Goal: Task Accomplishment & Management: Manage account settings

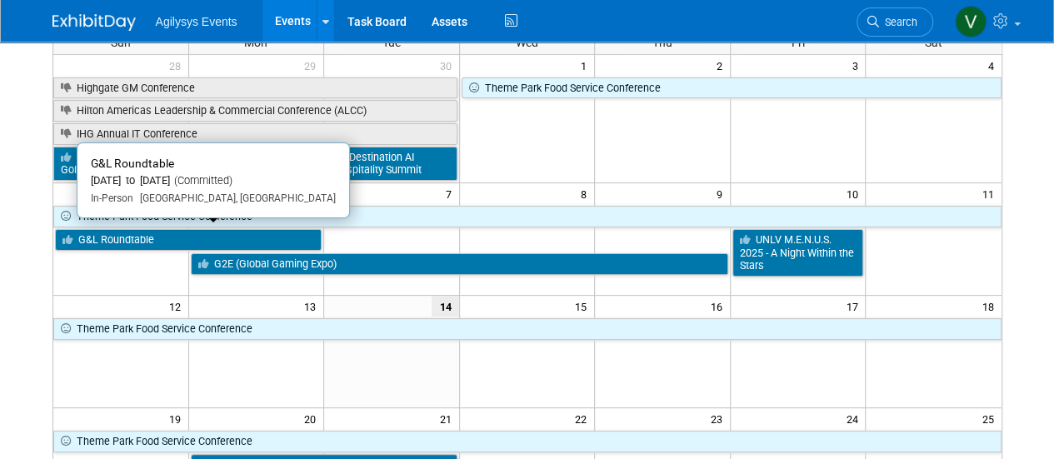
scroll to position [167, 0]
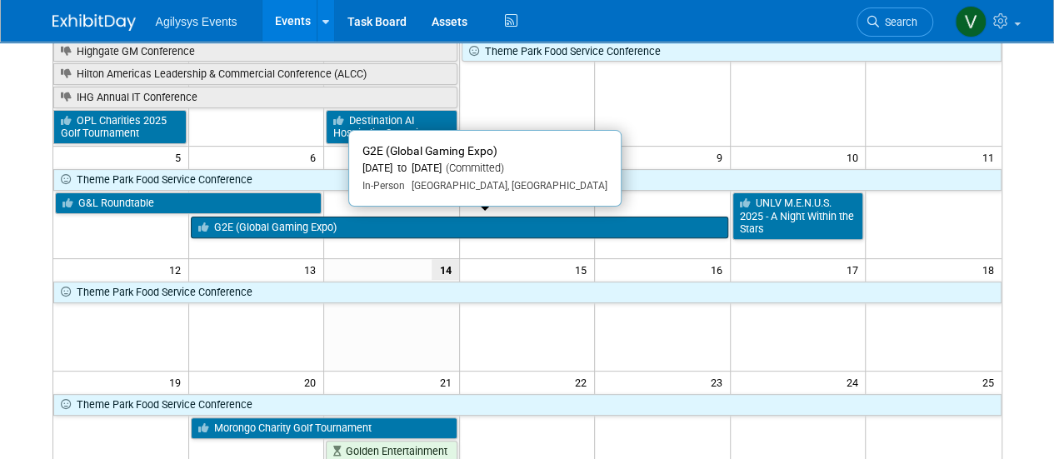
click at [355, 226] on link "G2E (Global Gaming Expo)" at bounding box center [460, 228] width 538 height 22
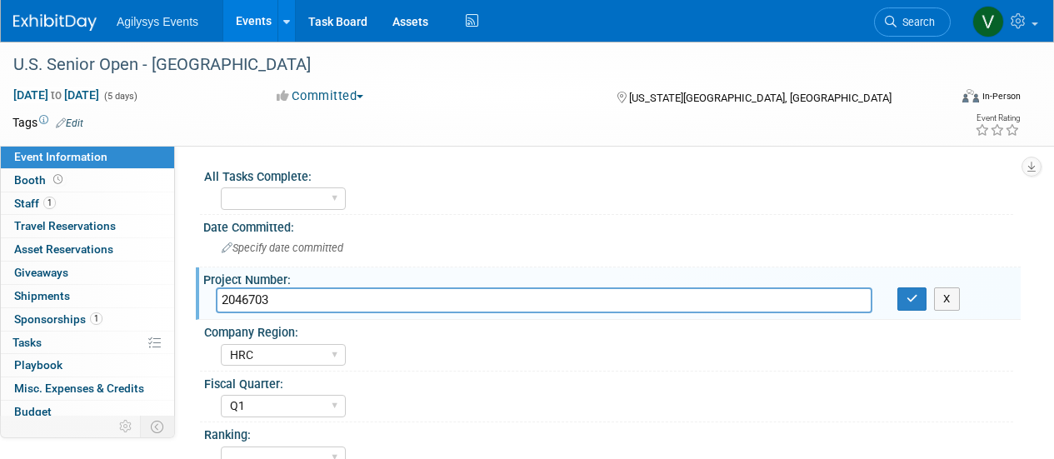
select select "HRC"
select select "Q1"
select select "Yes"
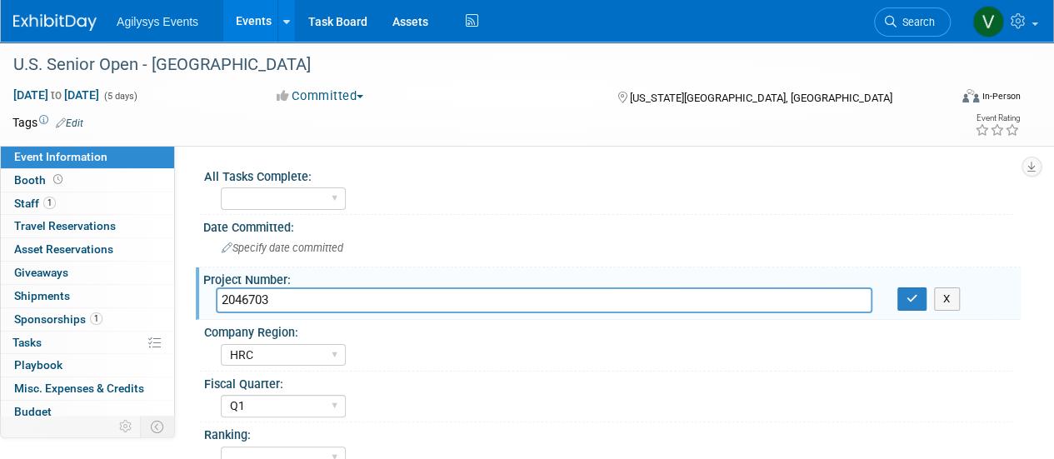
click at [44, 30] on img at bounding box center [54, 22] width 83 height 17
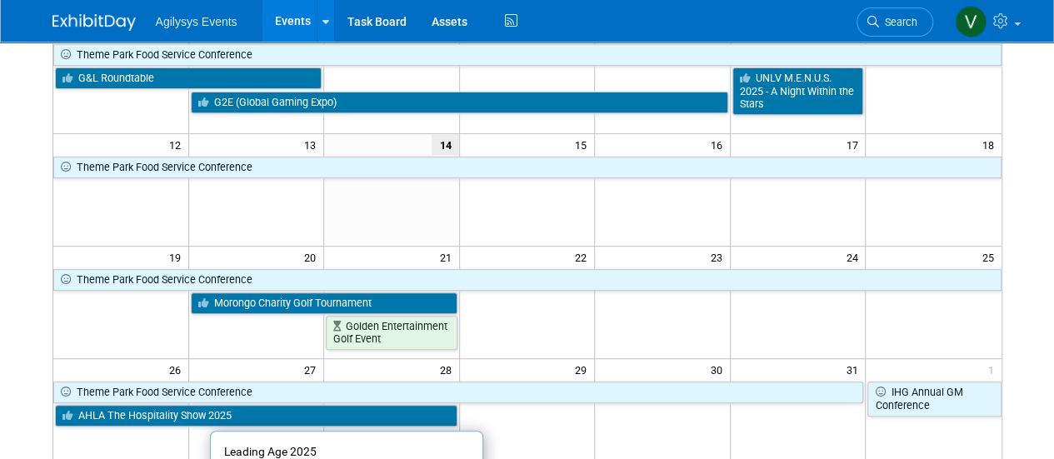
scroll to position [417, 0]
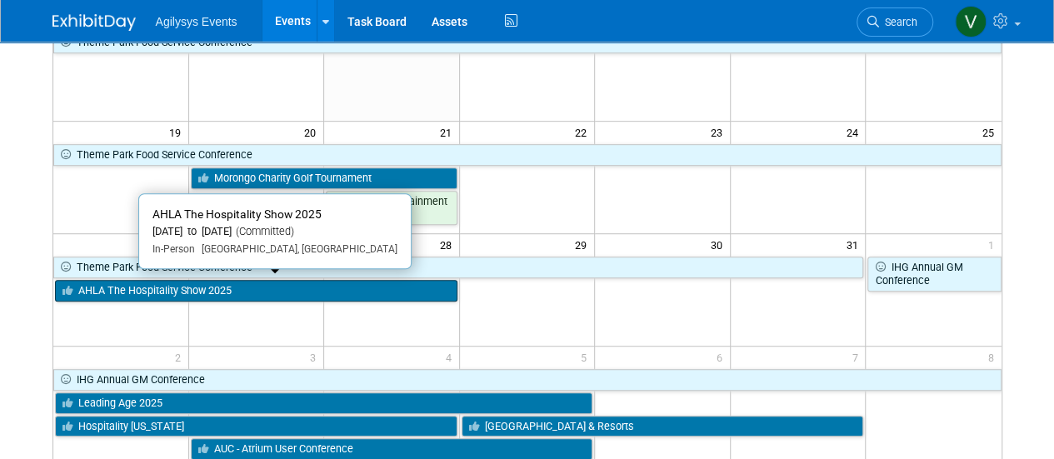
click at [252, 280] on link "AHLA The Hospitality Show 2025" at bounding box center [256, 291] width 403 height 22
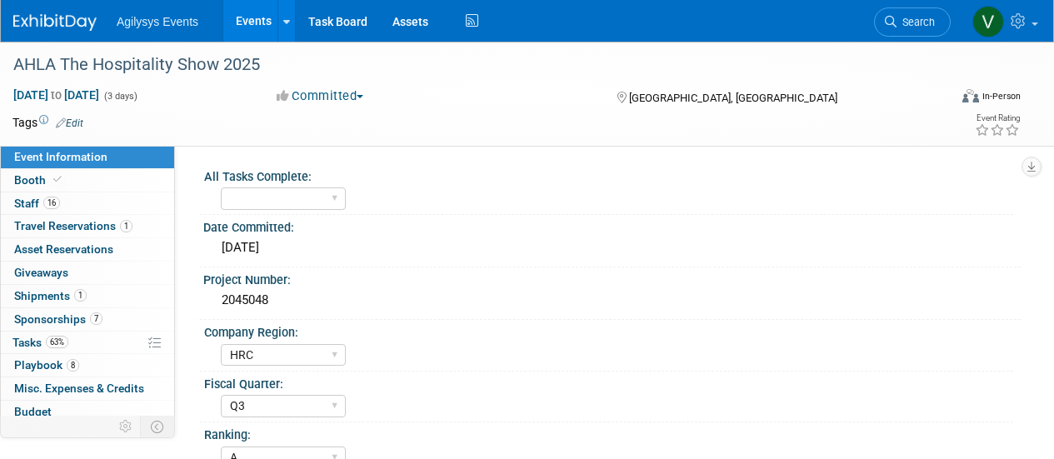
select select "HRC"
select select "Q3"
select select "A"
select select "Yes"
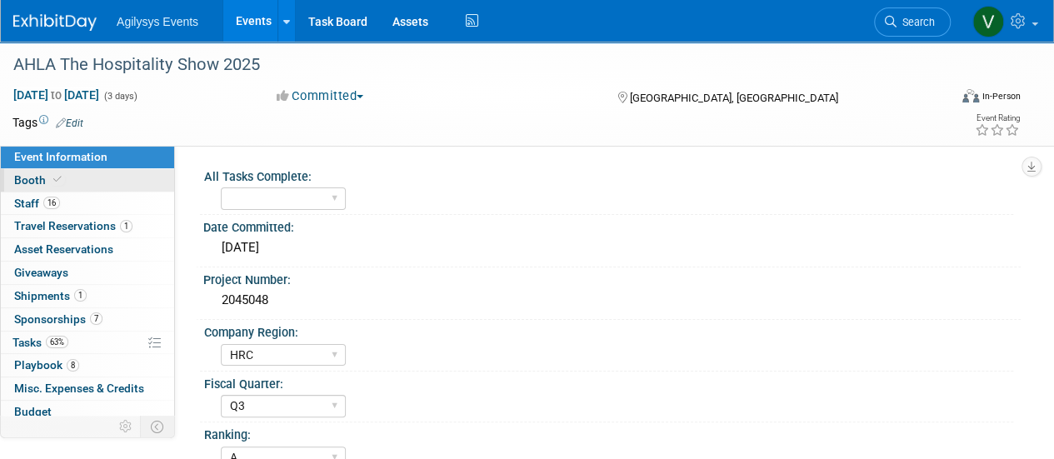
click at [63, 184] on link "Booth" at bounding box center [87, 180] width 173 height 23
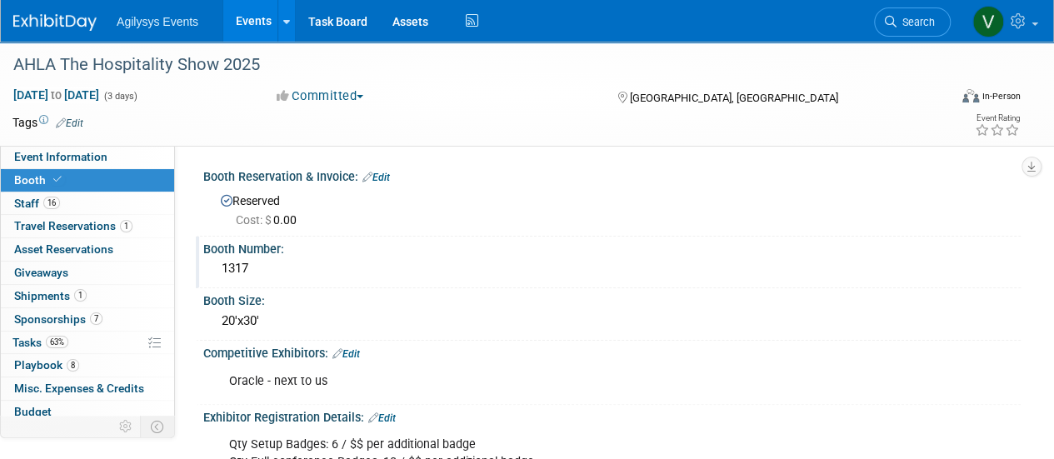
drag, startPoint x: 267, startPoint y: 263, endPoint x: 213, endPoint y: 259, distance: 54.3
click at [213, 259] on div "1317" at bounding box center [612, 270] width 818 height 28
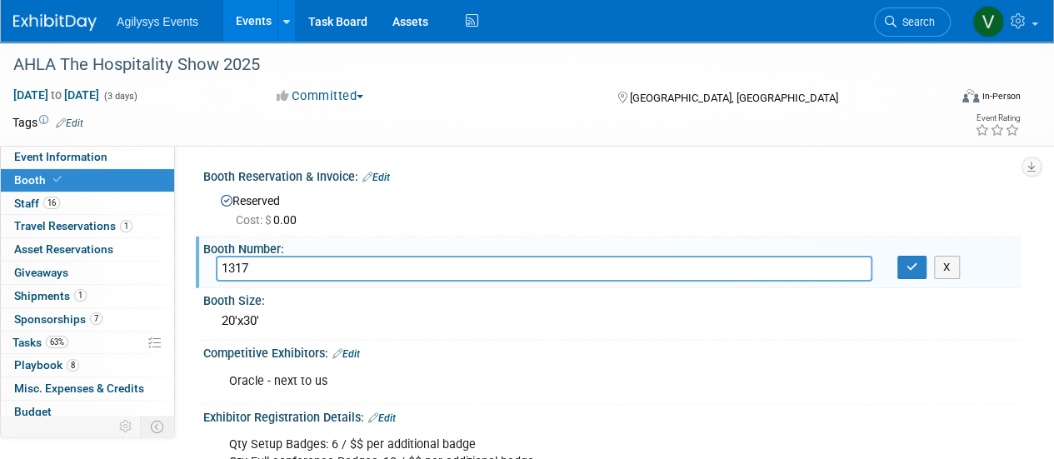
drag, startPoint x: 234, startPoint y: 263, endPoint x: 246, endPoint y: 263, distance: 11.7
click at [217, 246] on div "Booth Number:" at bounding box center [612, 247] width 818 height 21
drag, startPoint x: 251, startPoint y: 268, endPoint x: 223, endPoint y: 268, distance: 27.5
click at [223, 268] on input "1317" at bounding box center [544, 269] width 657 height 26
click at [31, 29] on img at bounding box center [54, 22] width 83 height 17
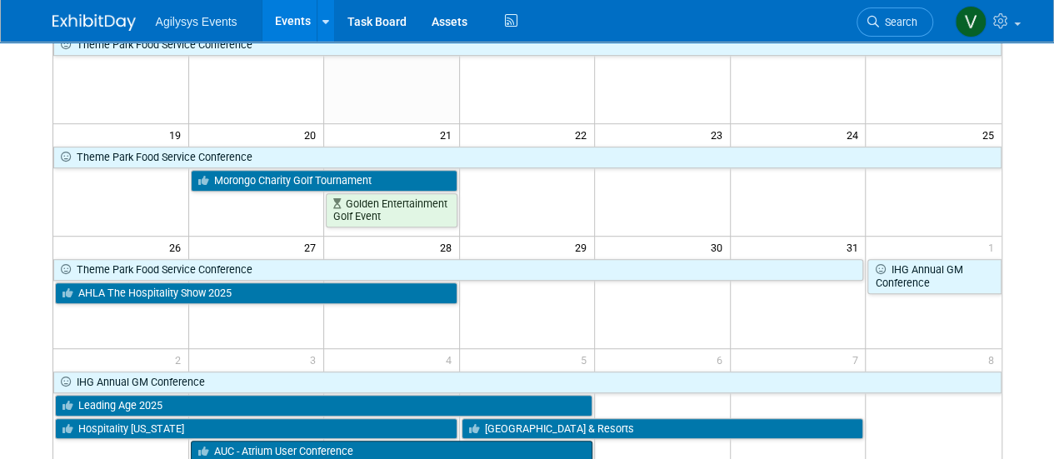
scroll to position [417, 0]
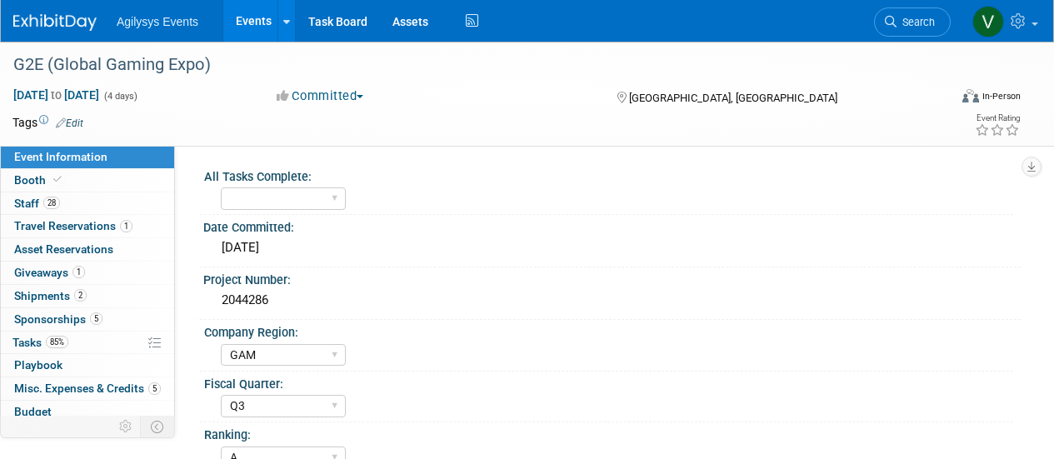
select select "GAM"
select select "Q3"
select select "A"
select select "Yes"
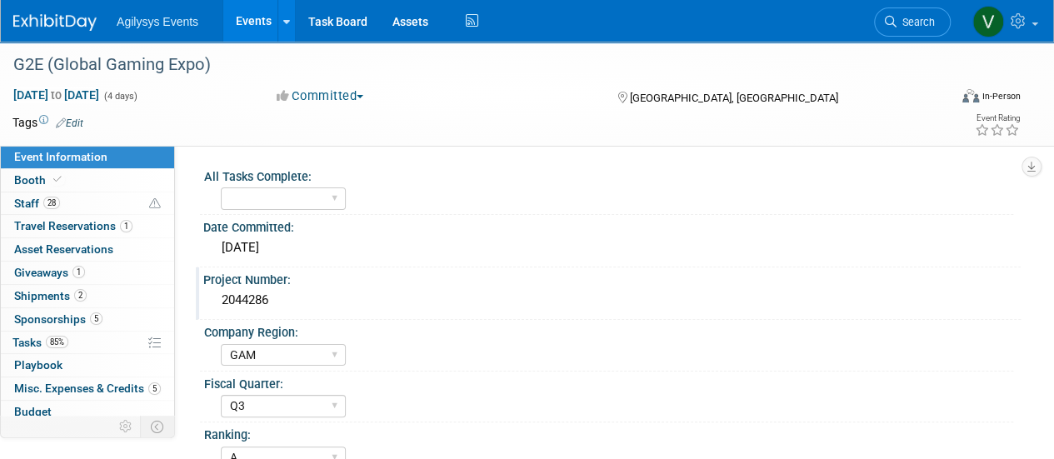
drag, startPoint x: 294, startPoint y: 299, endPoint x: 206, endPoint y: 299, distance: 88.4
click at [206, 299] on div "2044286" at bounding box center [612, 302] width 818 height 28
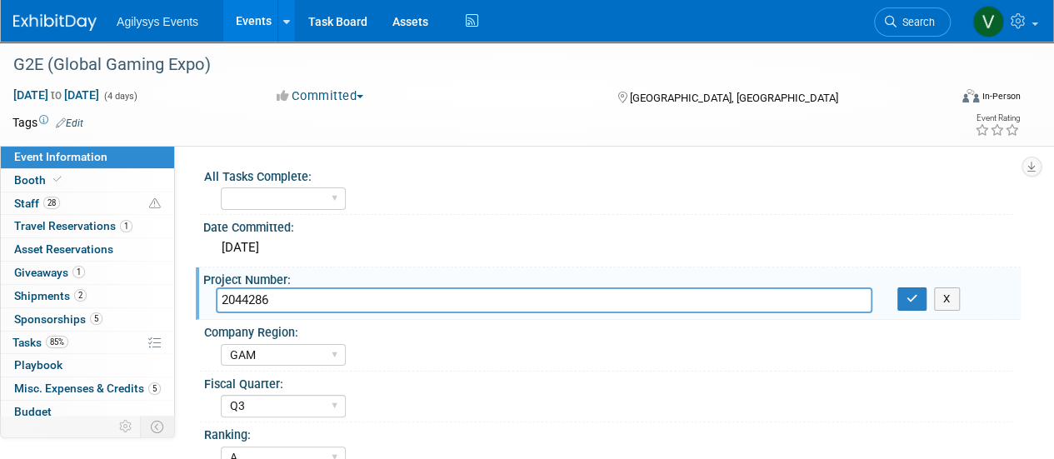
drag, startPoint x: 239, startPoint y: 298, endPoint x: 288, endPoint y: 306, distance: 48.9
click at [288, 306] on input "2044286" at bounding box center [544, 301] width 657 height 26
drag, startPoint x: 291, startPoint y: 303, endPoint x: 202, endPoint y: 293, distance: 89.8
click at [200, 294] on div "Project Number: 2044286 2044286 X" at bounding box center [608, 294] width 825 height 53
click at [62, 318] on span "Sponsorships 5" at bounding box center [58, 319] width 88 height 13
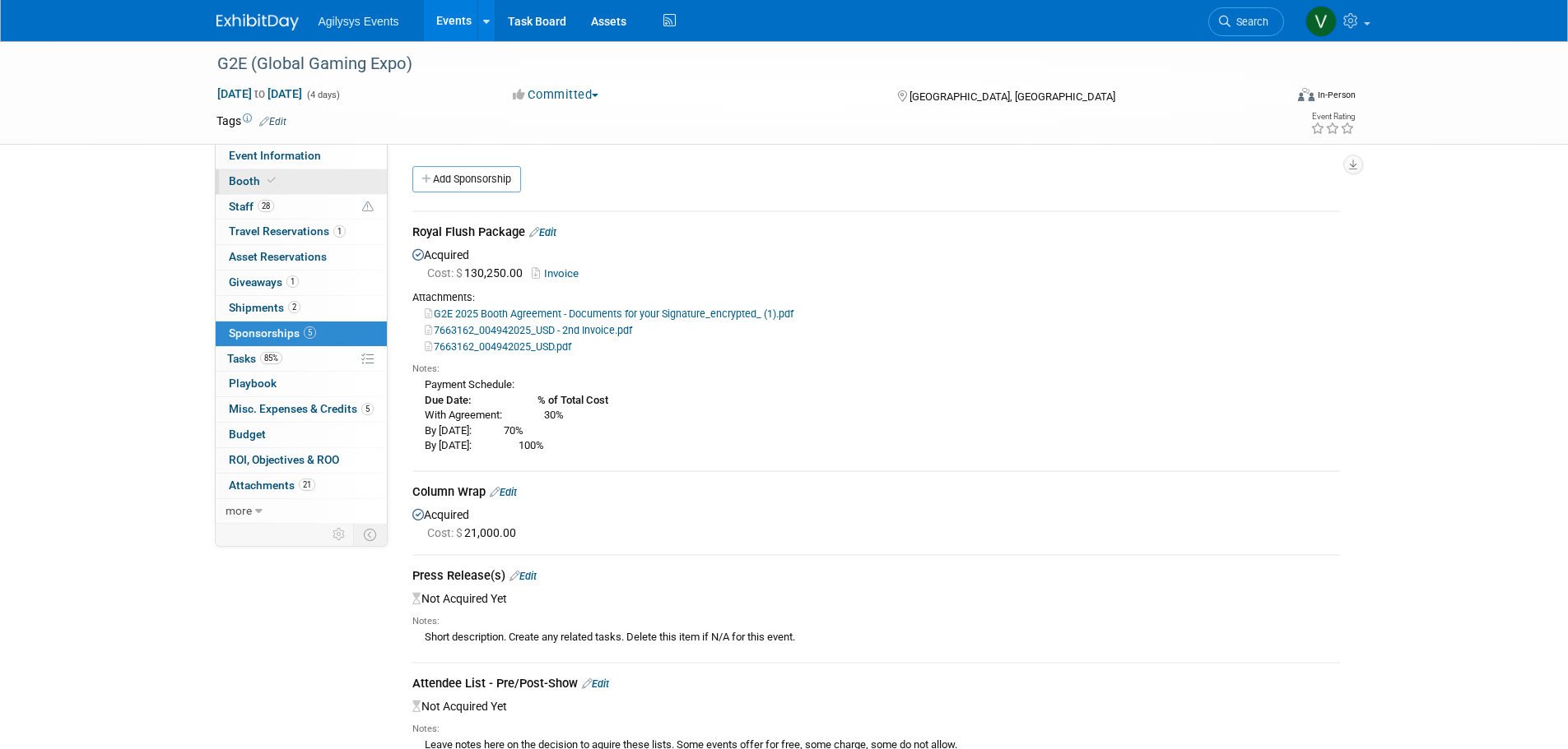
click at [243, 186] on span "Booth" at bounding box center [254, 181] width 50 height 13
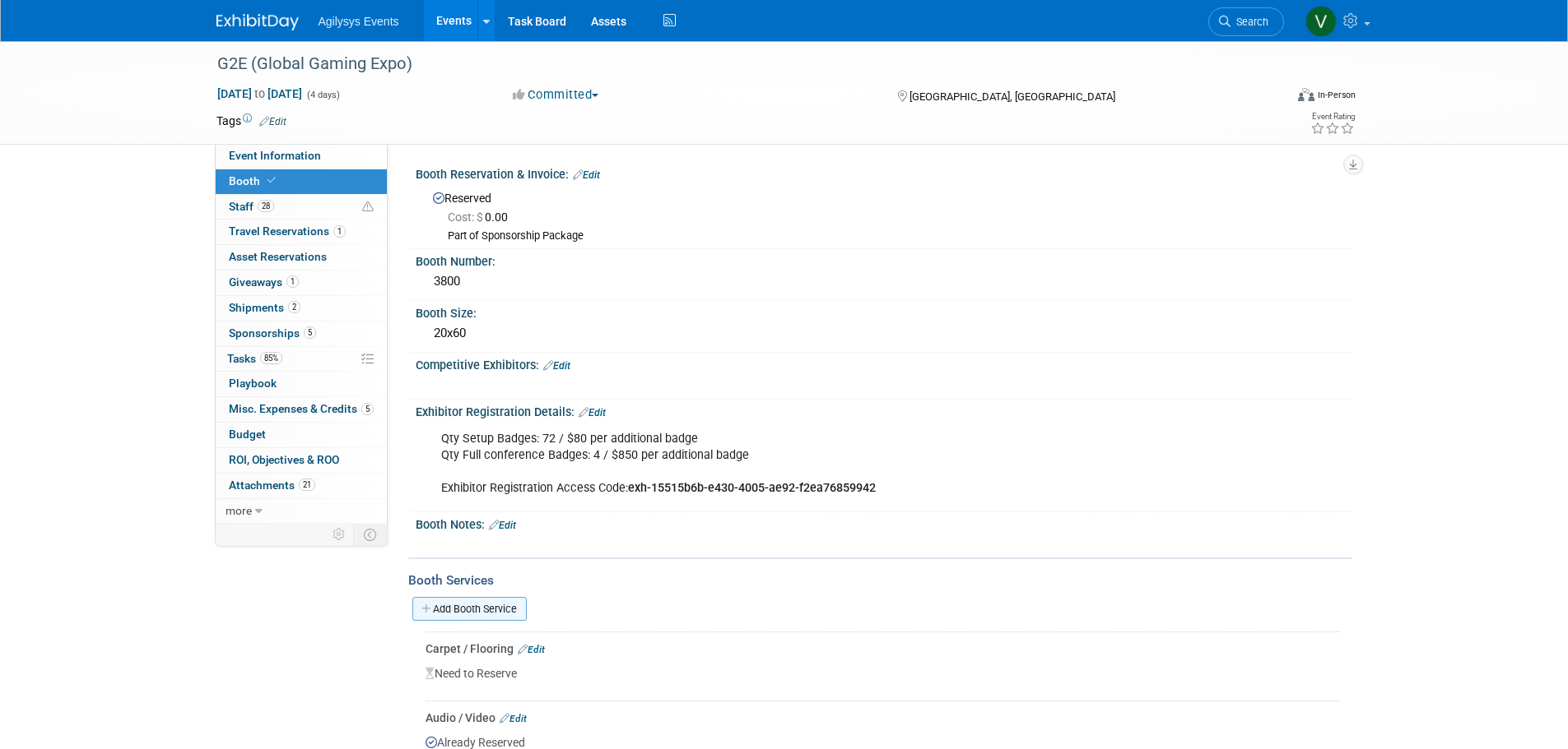
click at [452, 452] on link "Add Booth Service" at bounding box center [470, 609] width 115 height 24
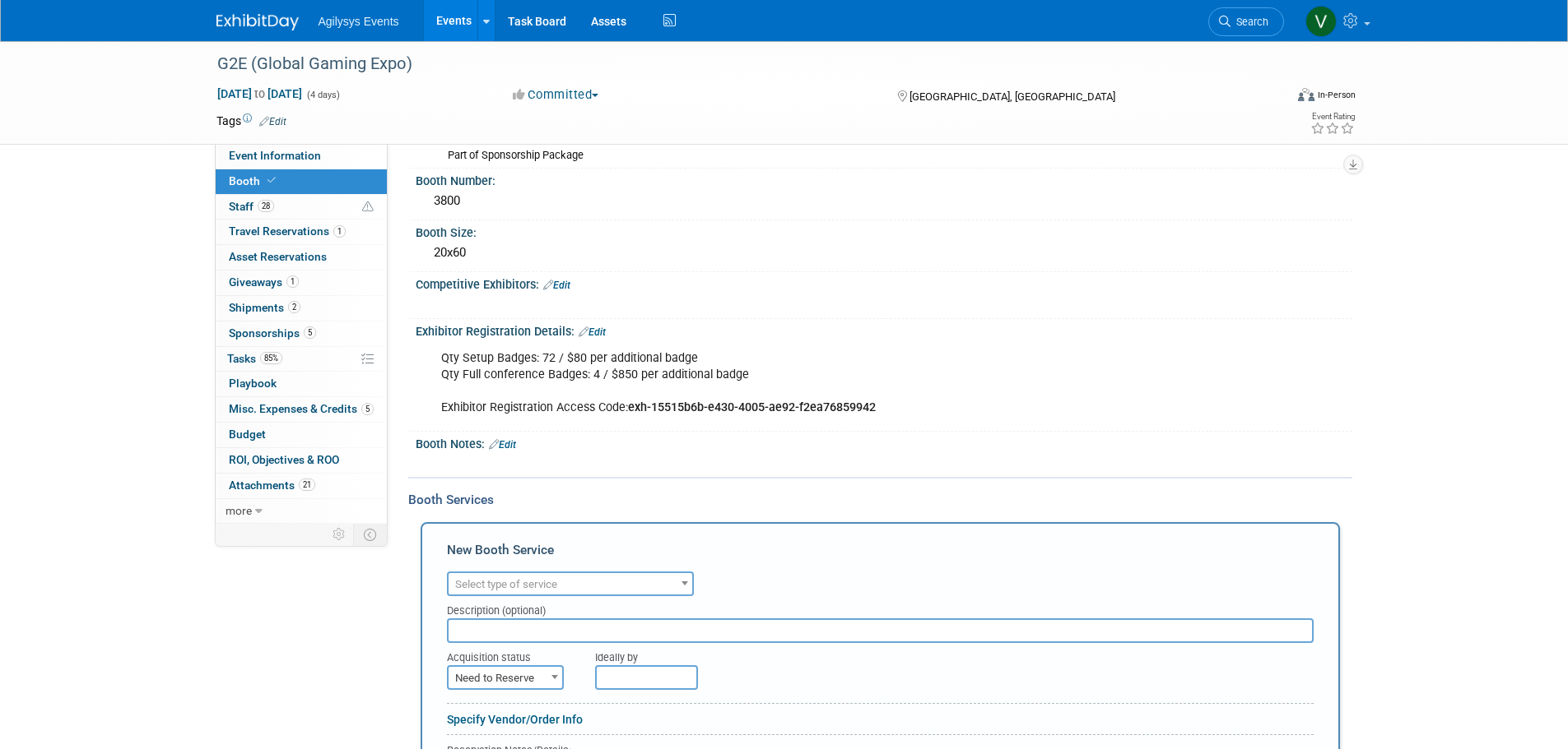
scroll to position [247, 0]
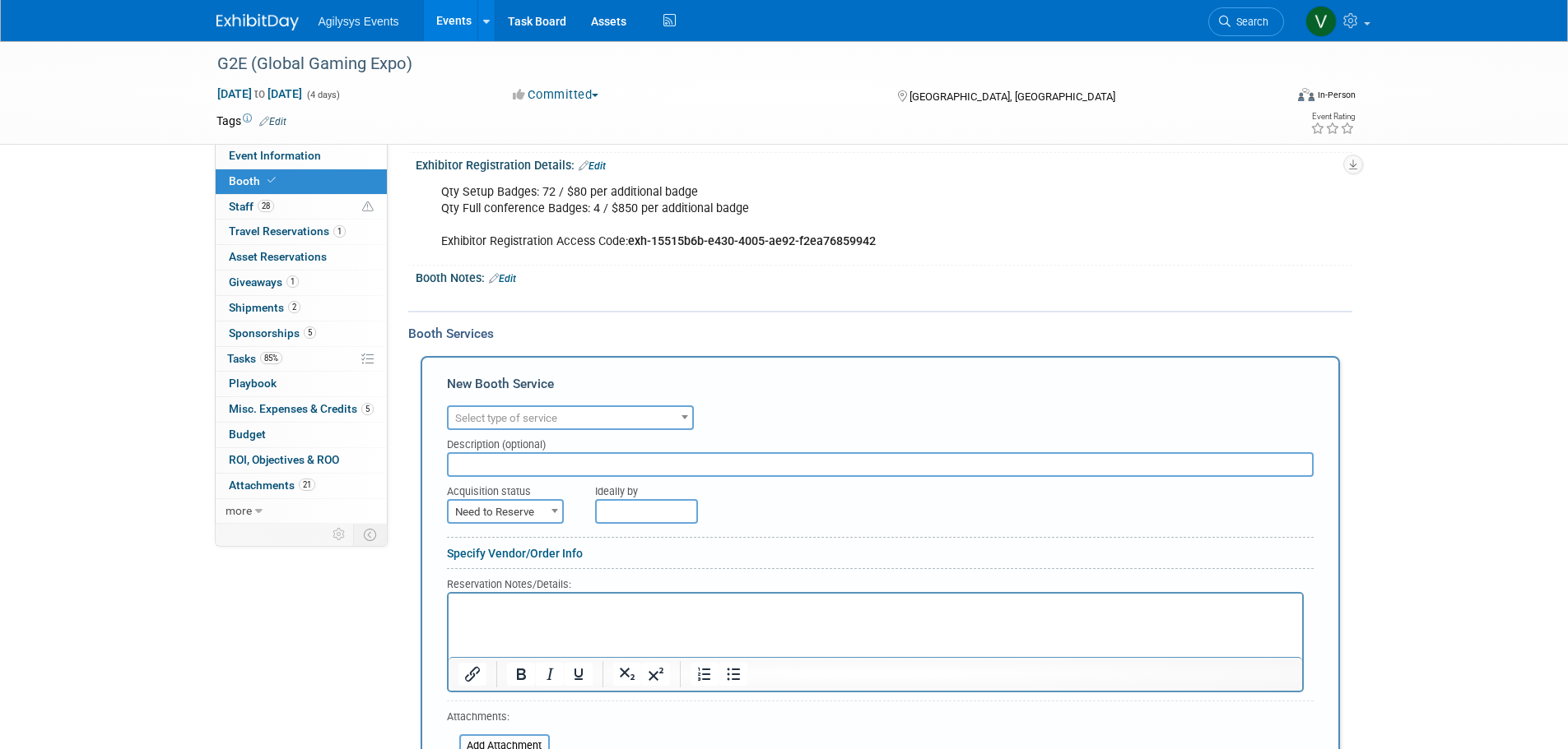
click at [537, 421] on span "Select type of service" at bounding box center [506, 418] width 102 height 13
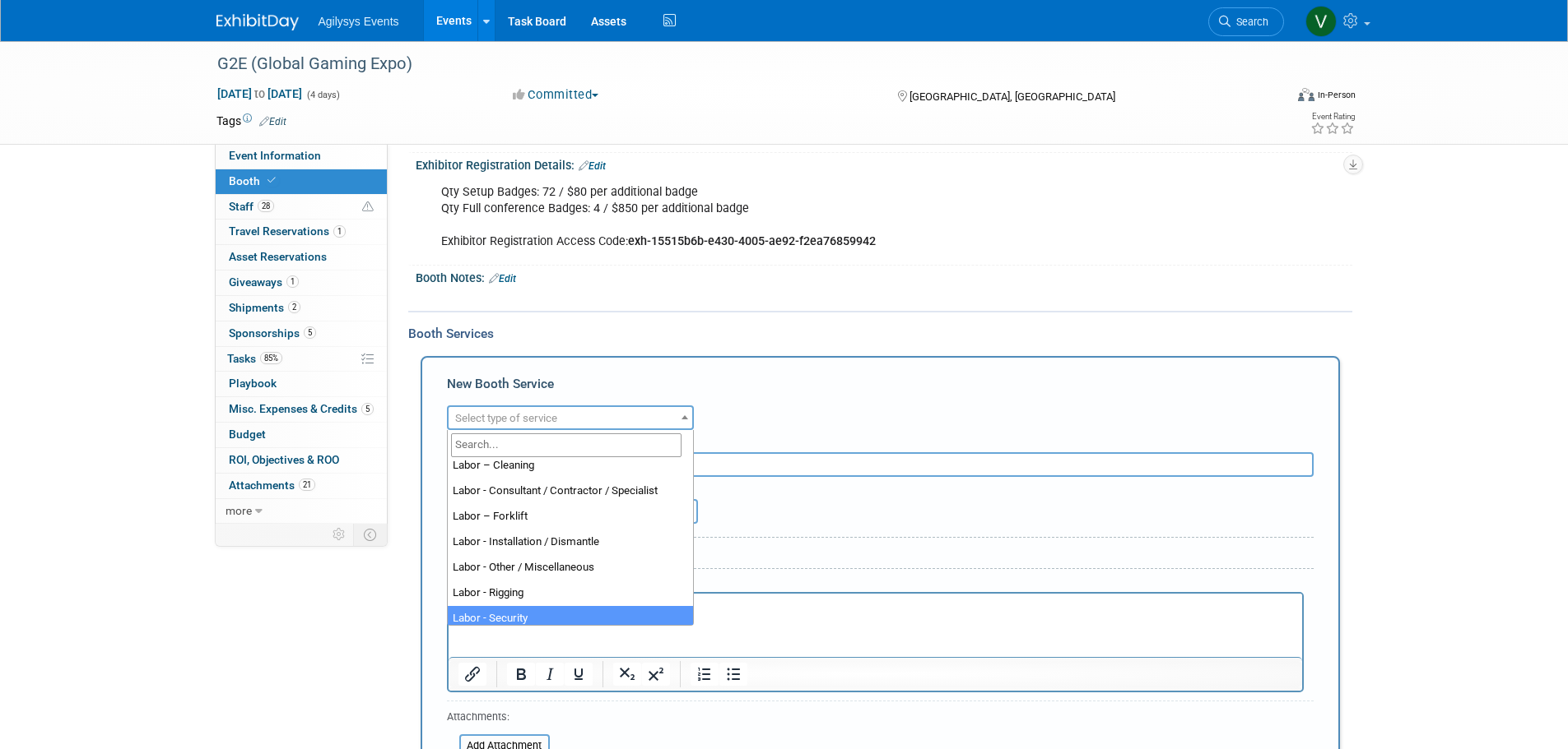
scroll to position [329, 0]
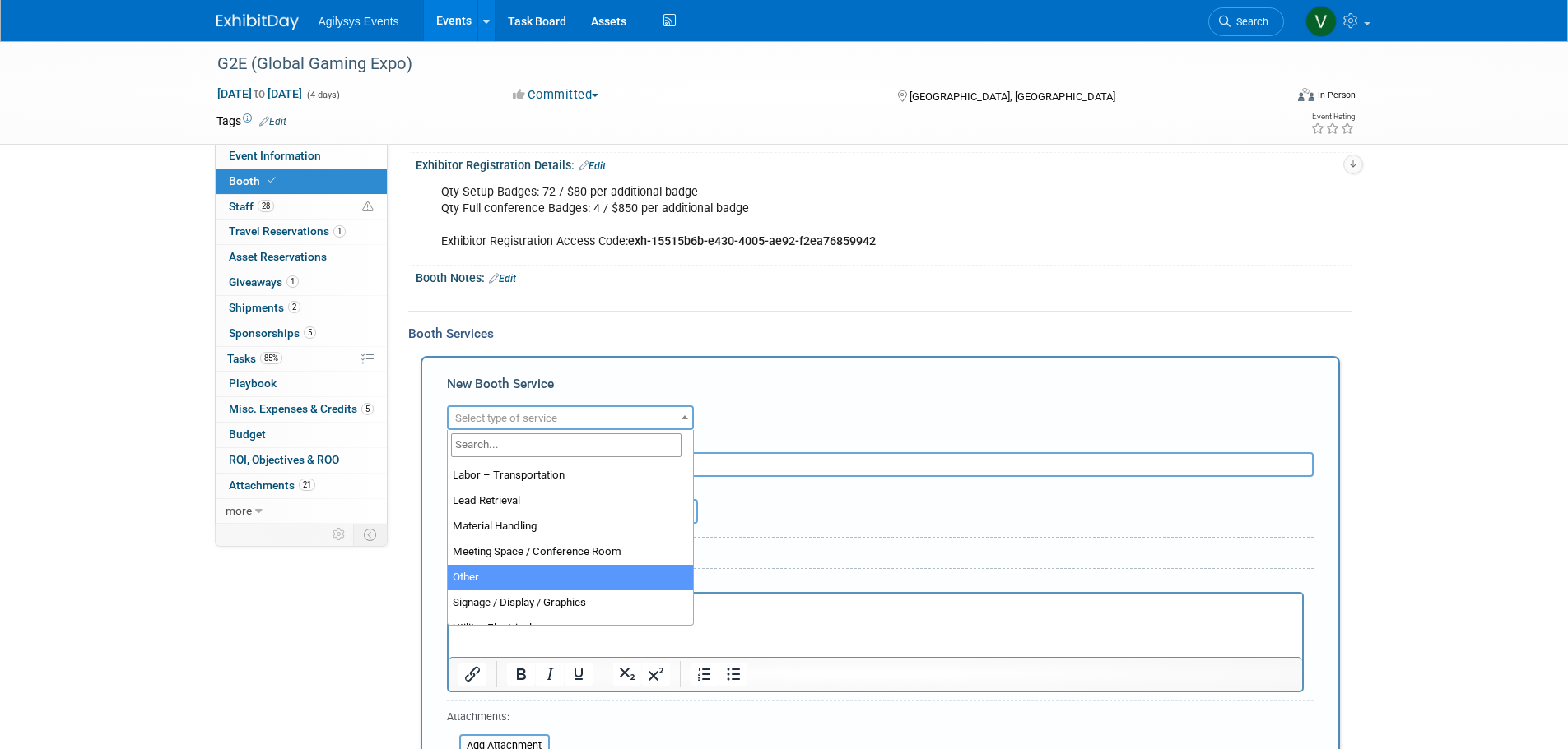
select select "1"
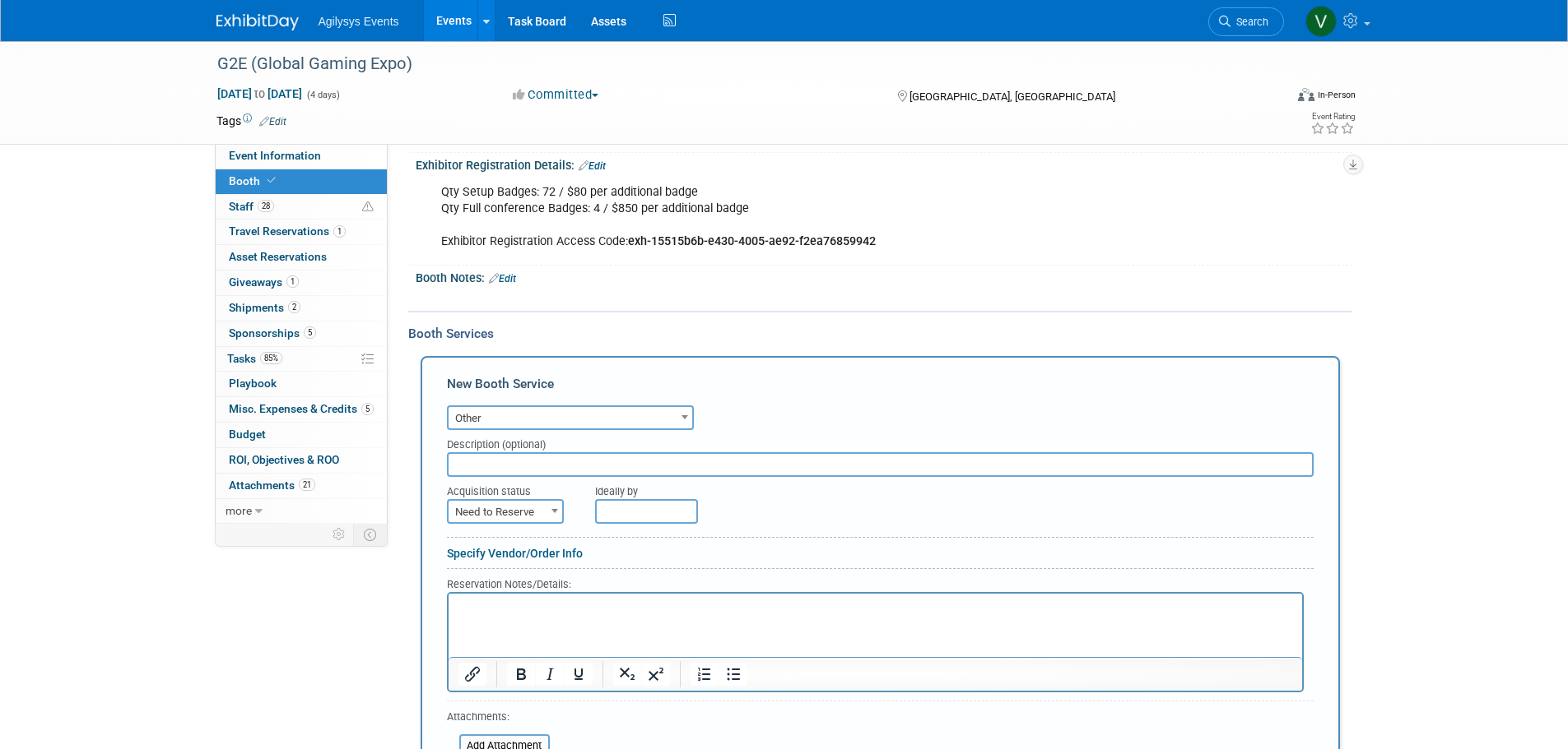
click at [526, 452] on input "text" at bounding box center [881, 464] width 867 height 25
click at [513, 452] on input "text" at bounding box center [881, 464] width 867 height 25
type input "Book"
click at [498, 452] on span "Need to Reserve" at bounding box center [505, 512] width 114 height 23
select select "2"
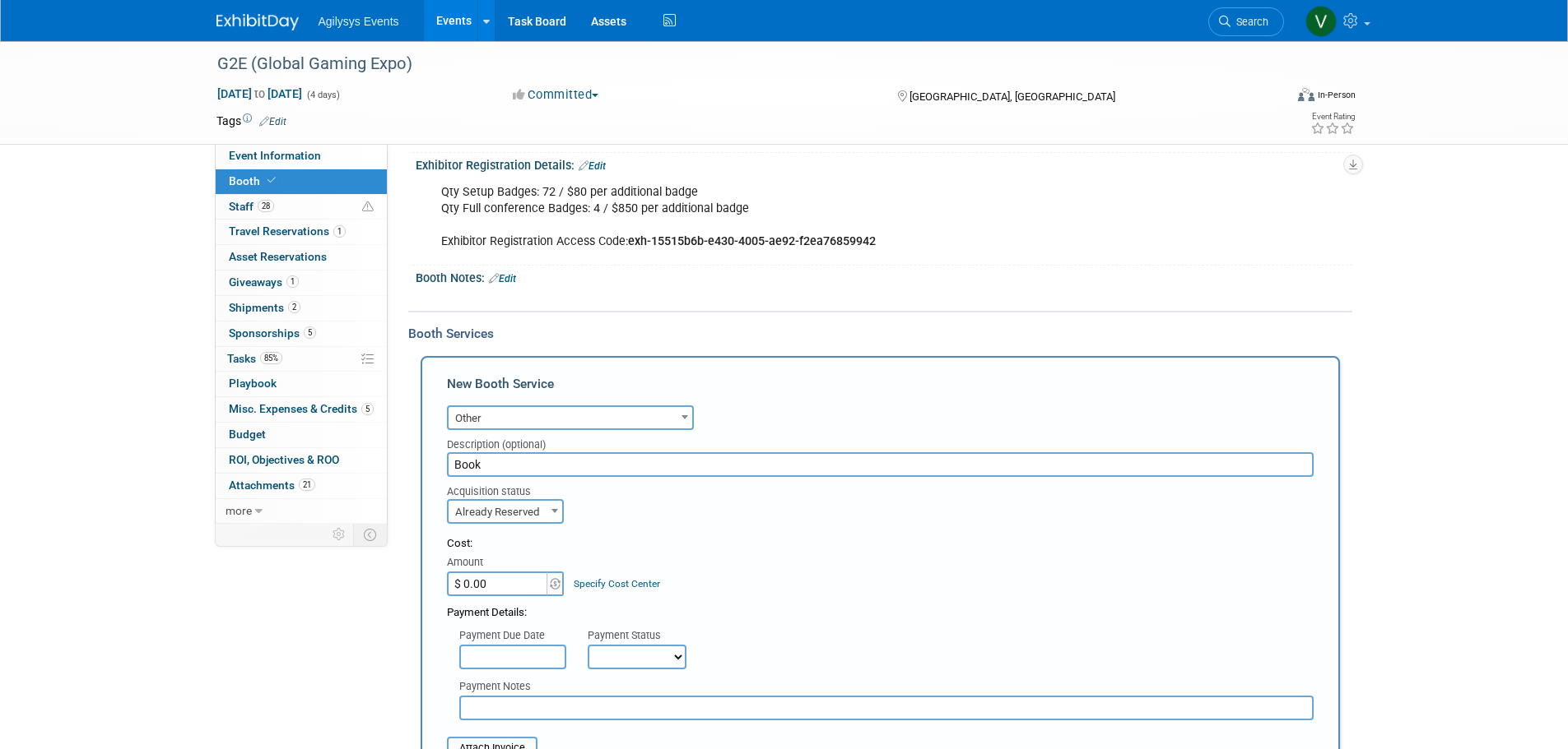
click at [623, 452] on div "Payment Notes" at bounding box center [880, 696] width 892 height 51
click at [641, 452] on select "Not Paid Yet Partially Paid Paid in Full" at bounding box center [637, 657] width 99 height 25
select select "1"
click at [588, 452] on select "Not Paid Yet Partially Paid Paid in Full" at bounding box center [637, 657] width 99 height 25
click at [505, 452] on input "text" at bounding box center [512, 657] width 107 height 25
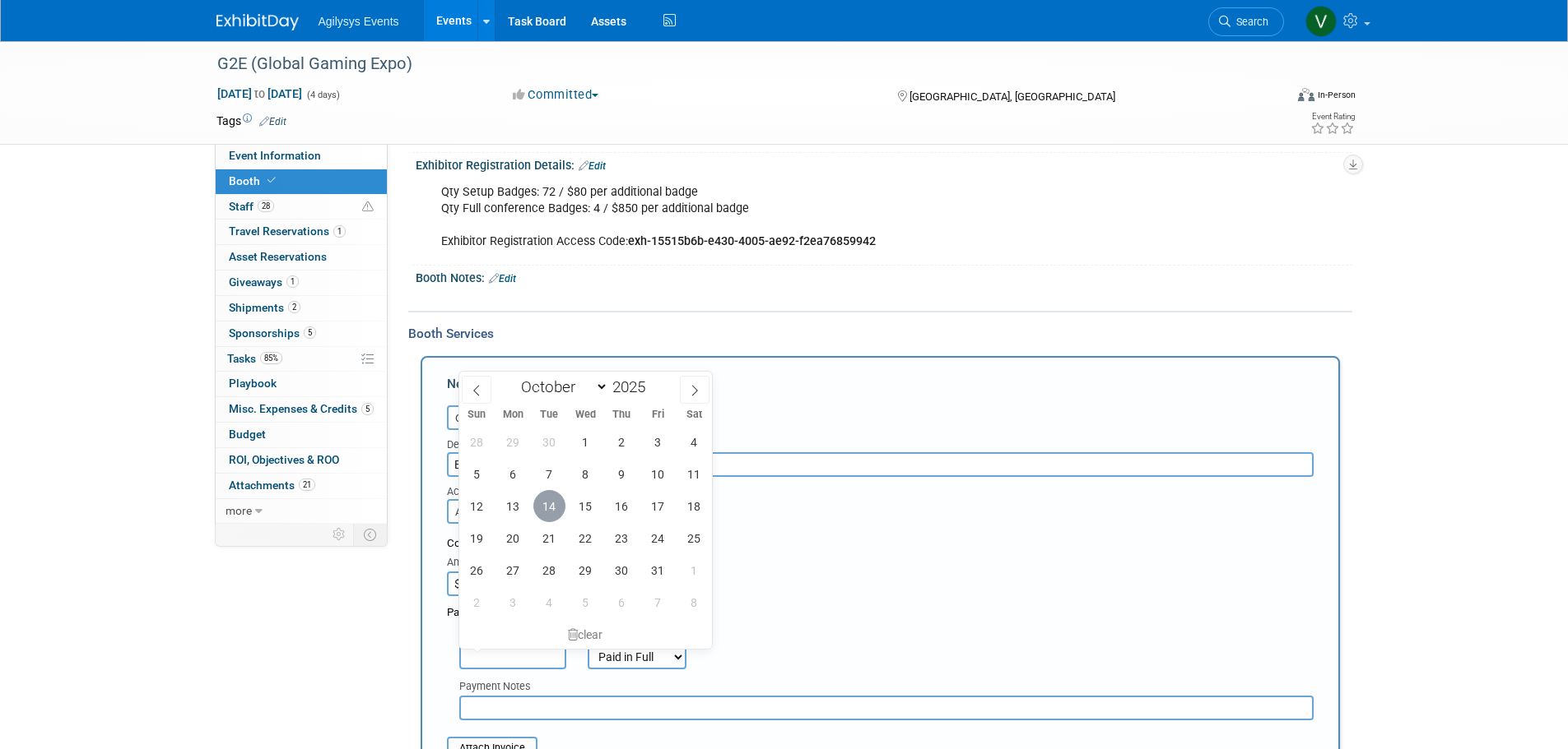
click at [555, 452] on span "14" at bounding box center [549, 506] width 33 height 33
type input "Oct 14, 2025"
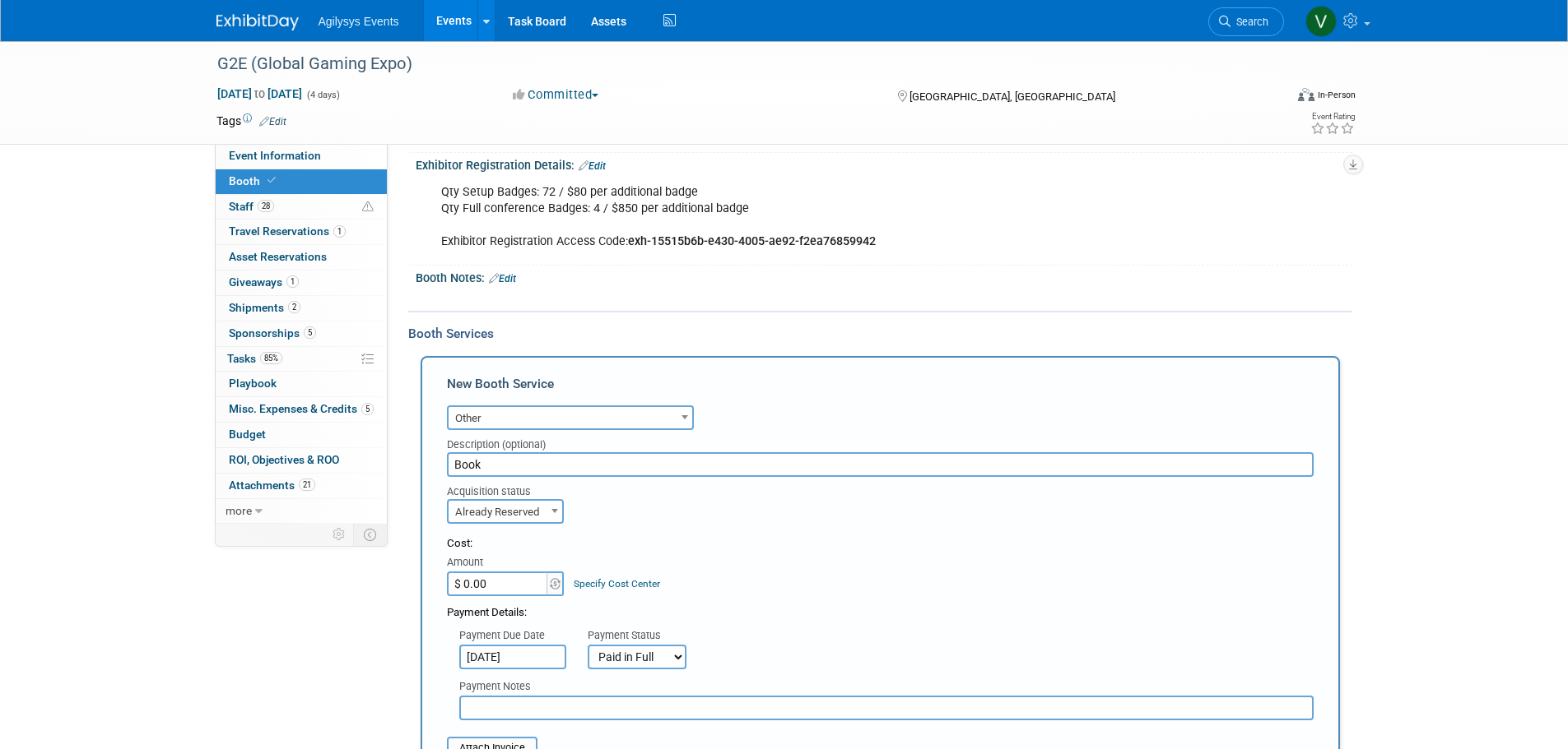
click at [508, 452] on input "$ 0.00" at bounding box center [499, 583] width 103 height 25
type input "$ 696.00"
click at [873, 452] on div "Cost: Amount $ 696.00 Specify Cost Center Cost Center -- Not Specified --" at bounding box center [881, 565] width 867 height 60
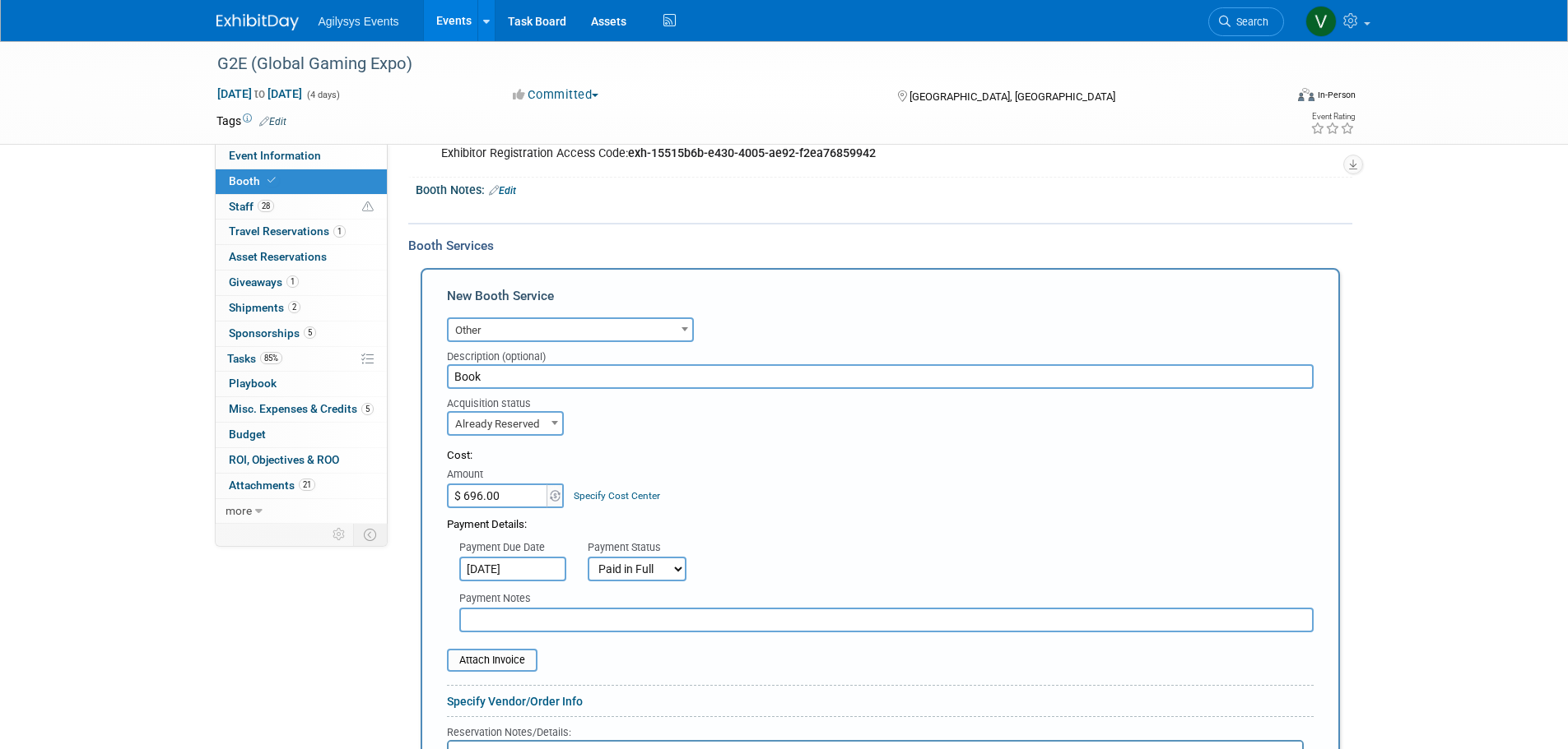
scroll to position [493, 0]
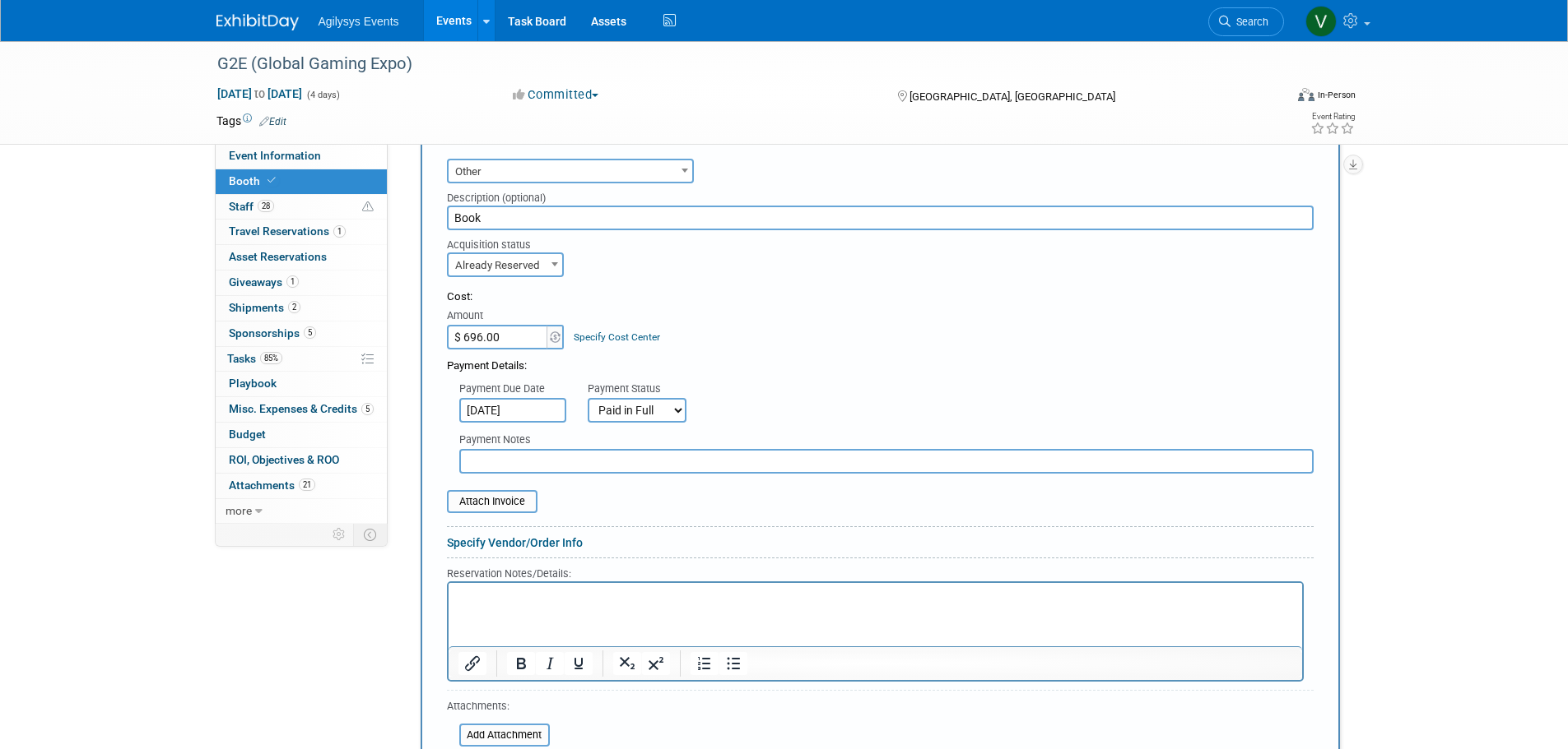
click at [519, 452] on input "text" at bounding box center [886, 461] width 854 height 25
click at [504, 452] on input "Presentech" at bounding box center [886, 461] width 854 height 25
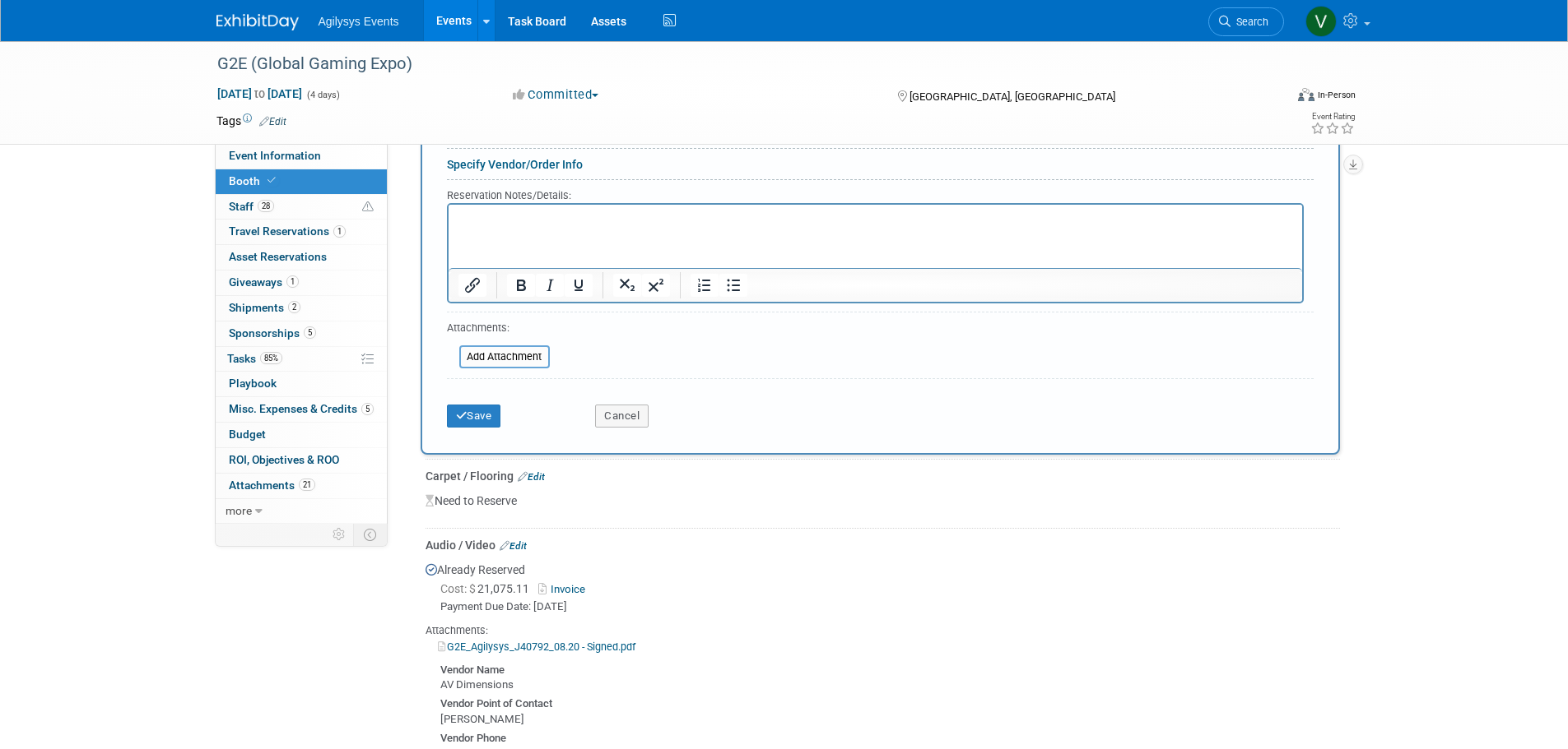
scroll to position [905, 0]
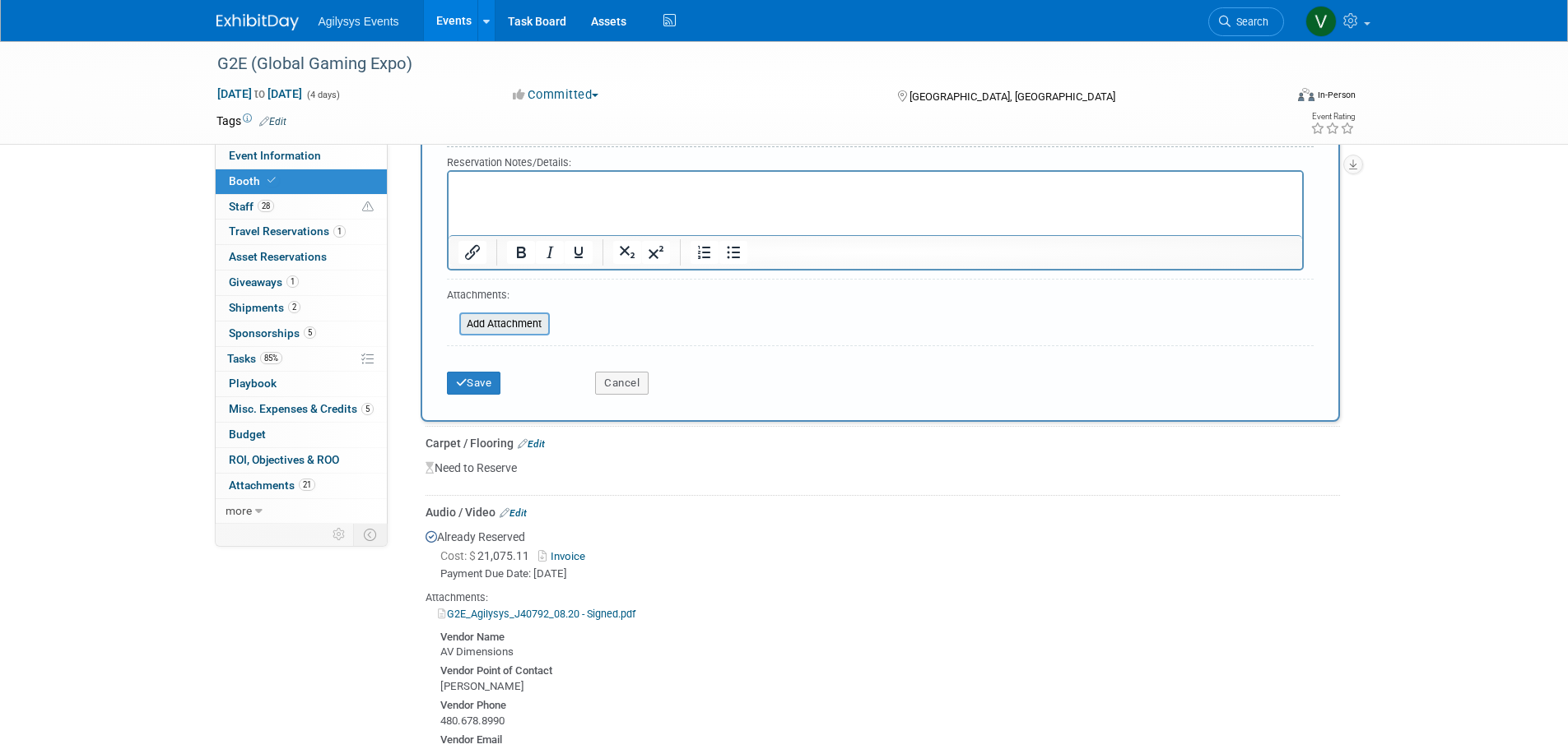
type input "Presentech"
click at [504, 323] on input "file" at bounding box center [450, 324] width 196 height 20
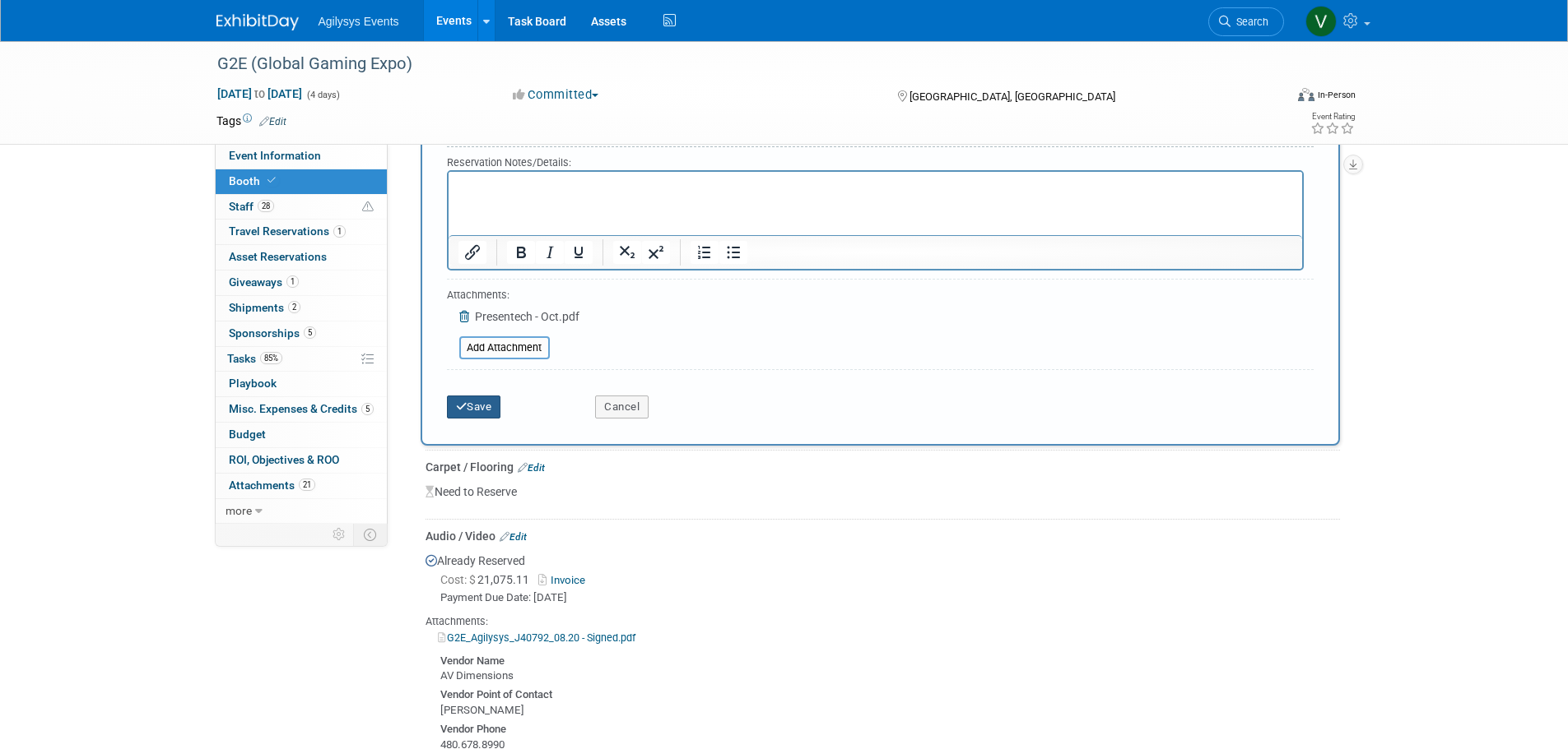
click at [462, 403] on icon "submit" at bounding box center [462, 407] width 12 height 11
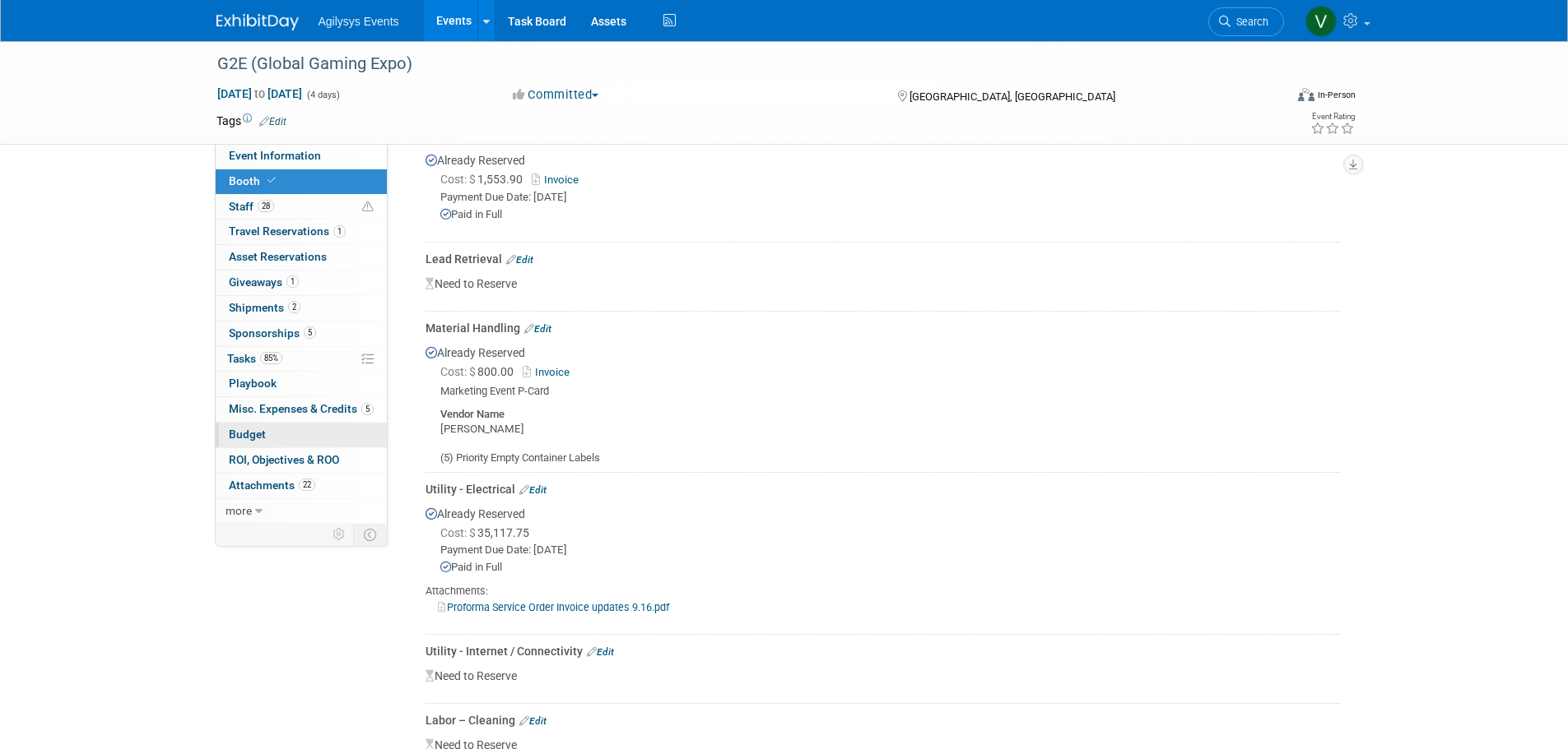
scroll to position [1286, 0]
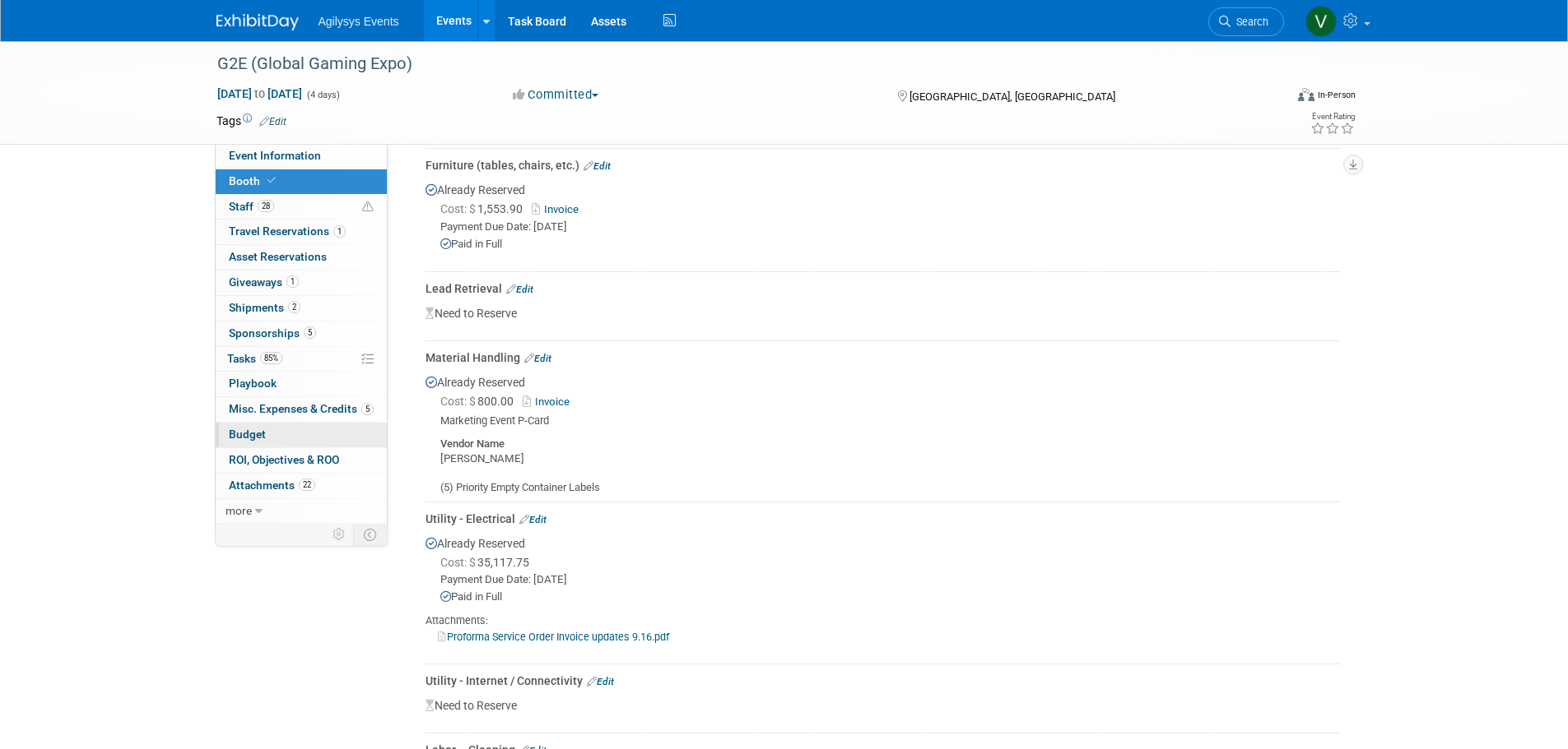
click at [267, 441] on link "Budget" at bounding box center [300, 434] width 171 height 25
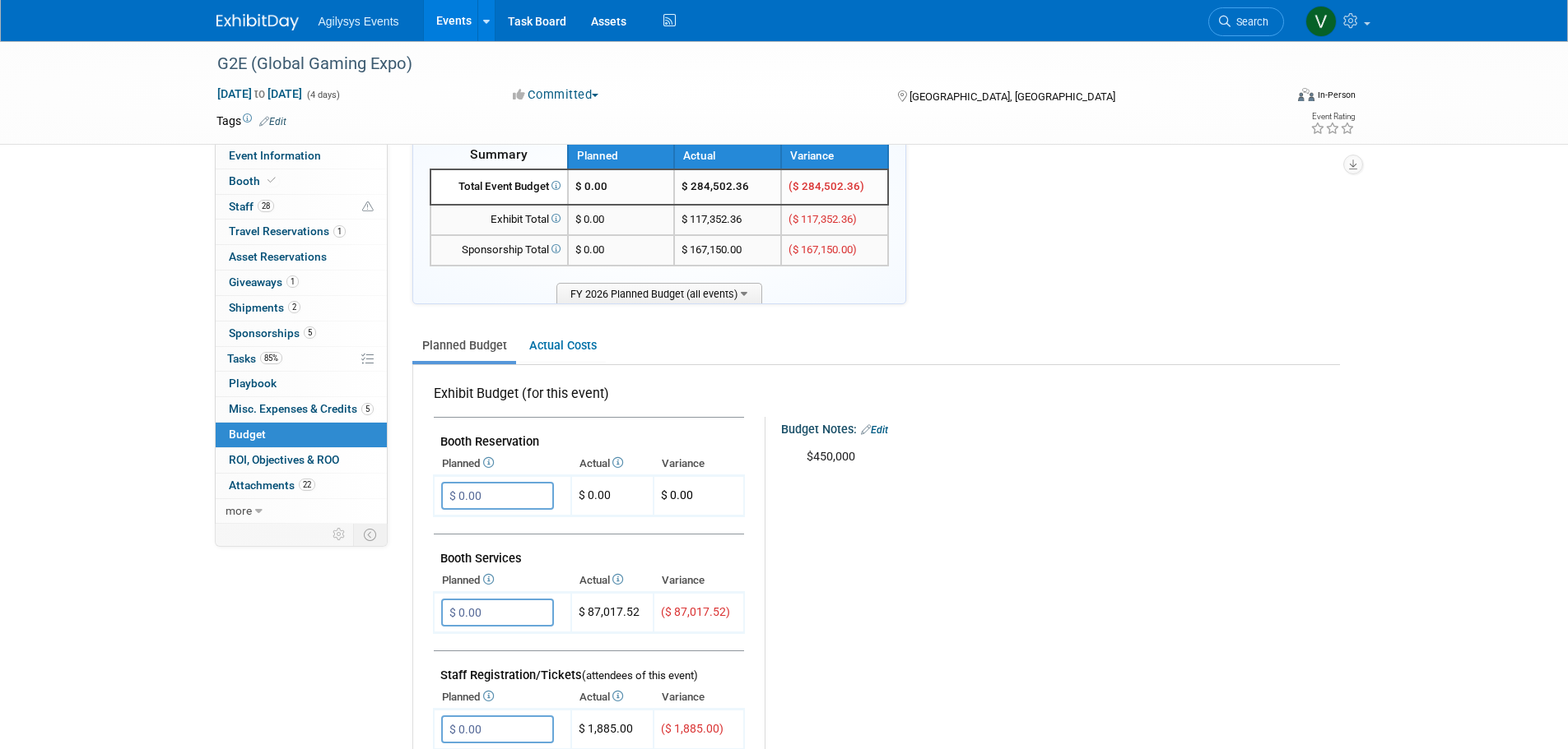
scroll to position [0, 0]
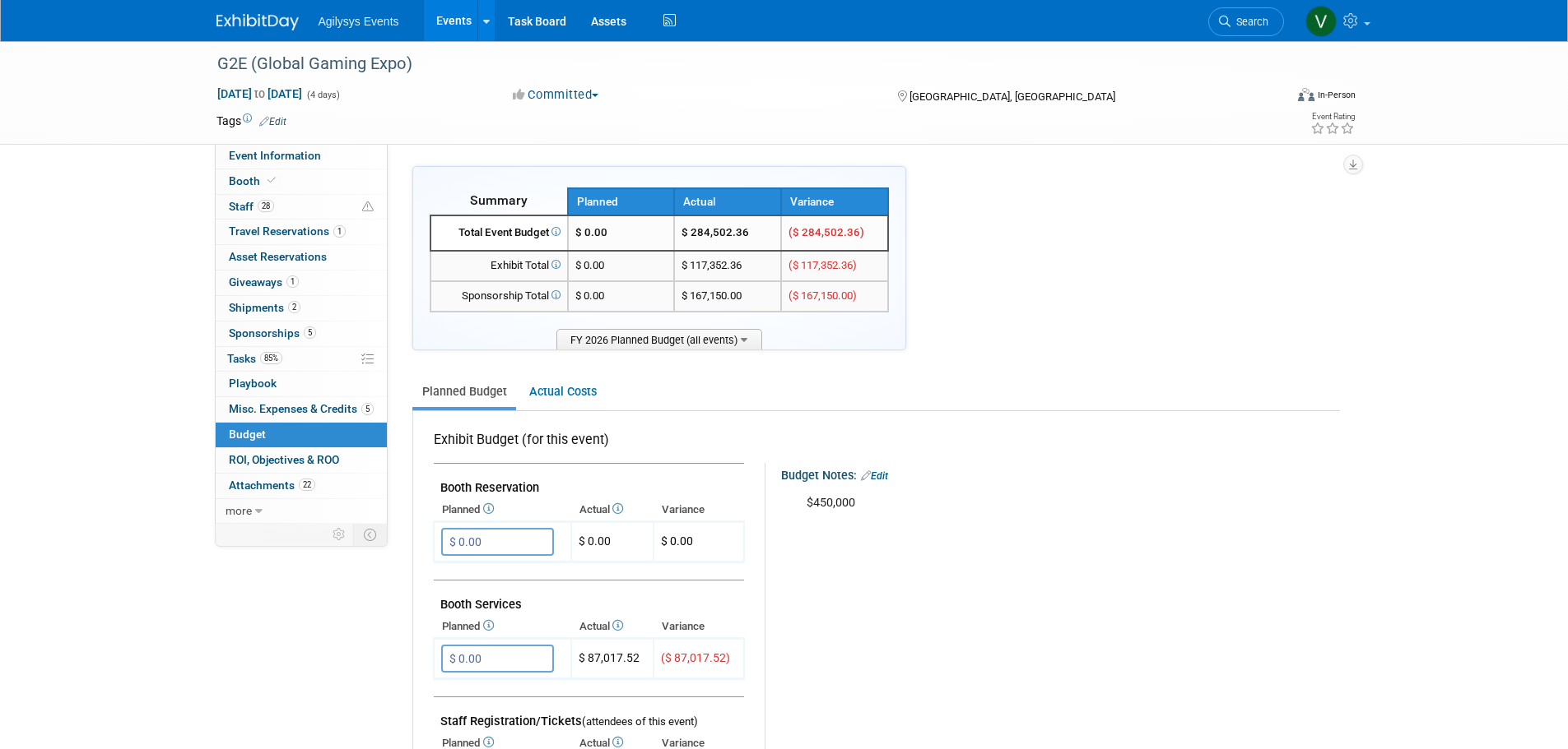
click at [255, 24] on img at bounding box center [257, 22] width 82 height 17
